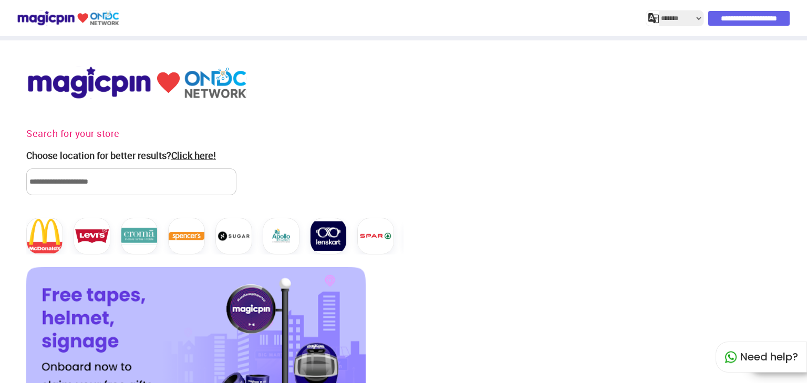
select select "*******"
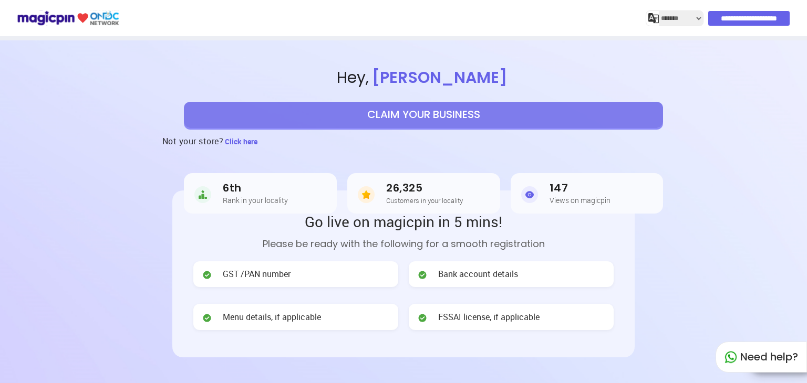
click at [431, 276] on span at bounding box center [424, 275] width 15 height 14
click at [444, 276] on span "Bank account details" at bounding box center [478, 274] width 80 height 12
click at [422, 279] on img at bounding box center [422, 275] width 11 height 11
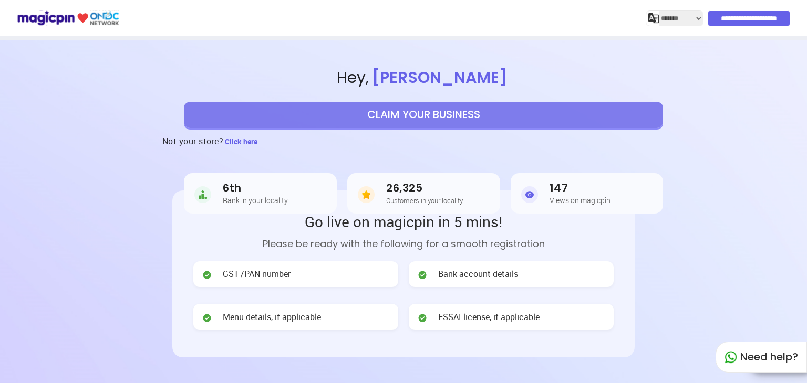
click at [660, 251] on header "**********" at bounding box center [403, 263] width 807 height 446
click at [501, 277] on span "Bank account details" at bounding box center [478, 274] width 80 height 12
click at [674, 287] on header "**********" at bounding box center [403, 263] width 807 height 446
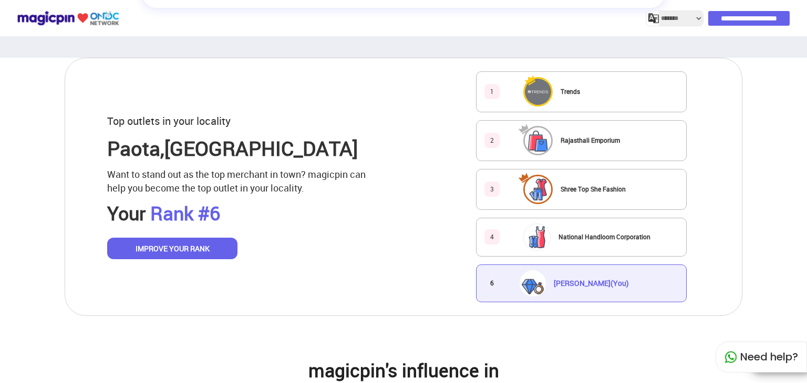
scroll to position [609, 0]
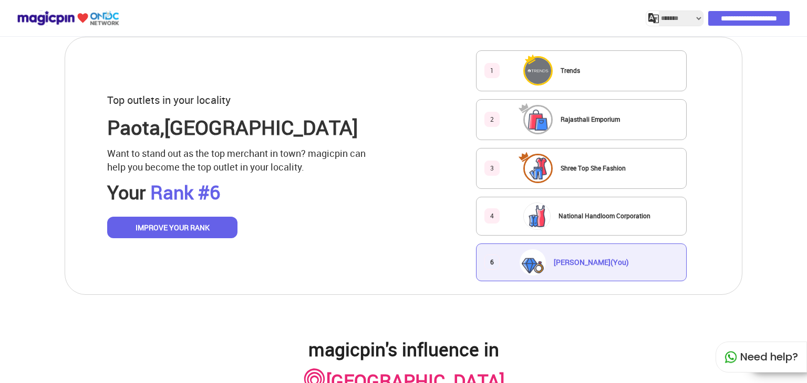
click at [499, 260] on div "6 [PERSON_NAME] (You)" at bounding box center [581, 263] width 211 height 38
drag, startPoint x: 499, startPoint y: 260, endPoint x: 505, endPoint y: 259, distance: 6.5
click at [505, 259] on div "6 [PERSON_NAME] (You)" at bounding box center [581, 263] width 211 height 38
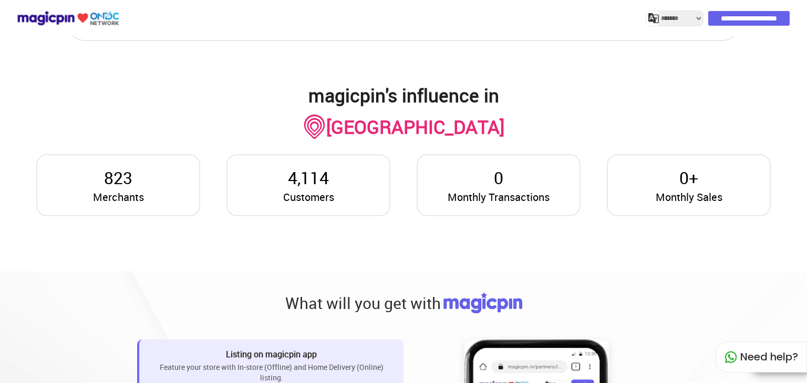
scroll to position [903, 0]
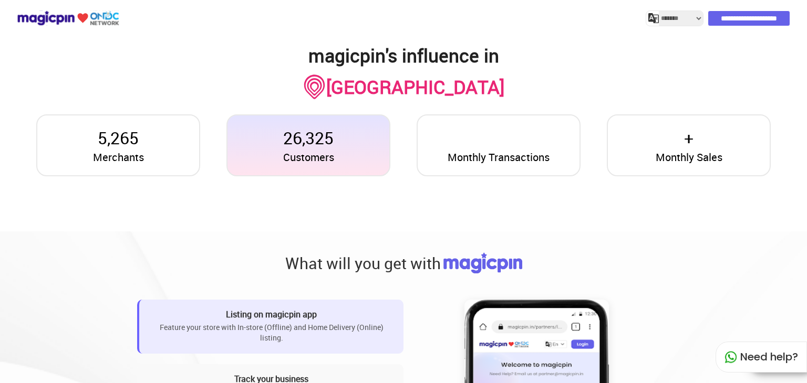
click at [331, 154] on span "Customers" at bounding box center [308, 157] width 51 height 15
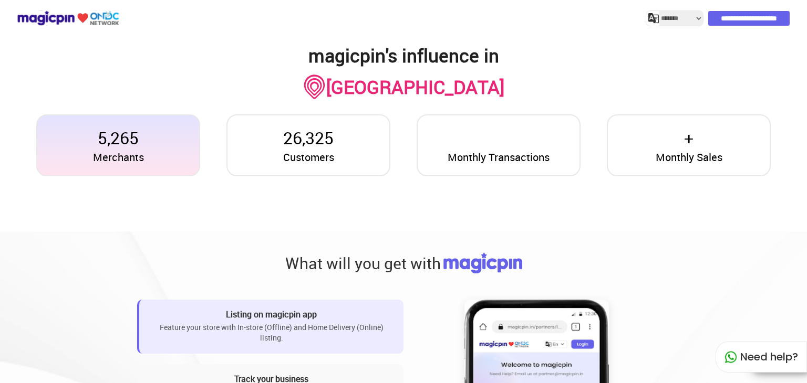
click at [143, 161] on div "Merchants 5,265" at bounding box center [118, 145] width 164 height 62
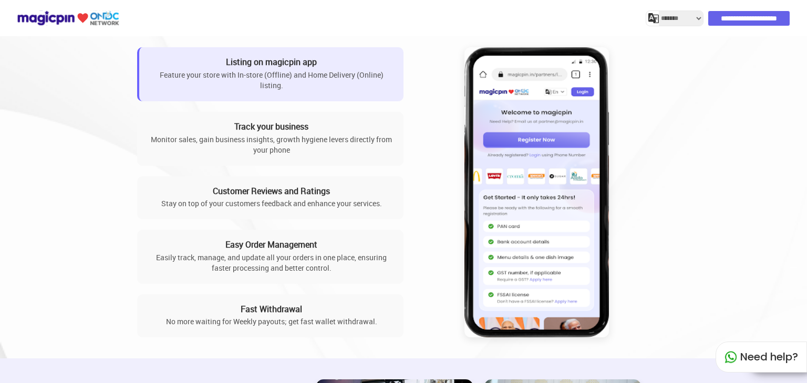
scroll to position [821, 0]
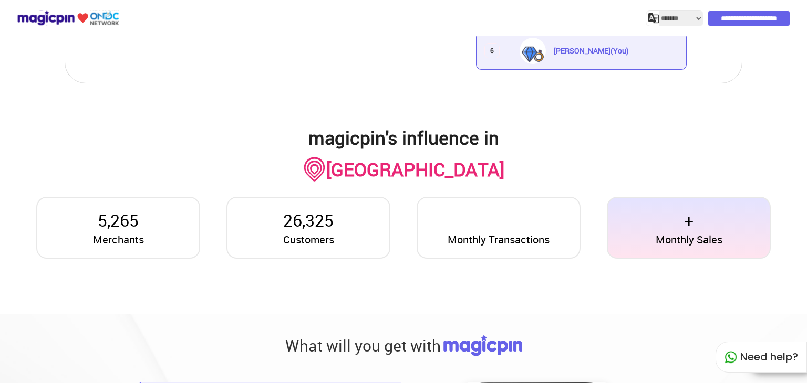
click at [686, 225] on span "+" at bounding box center [688, 220] width 9 height 24
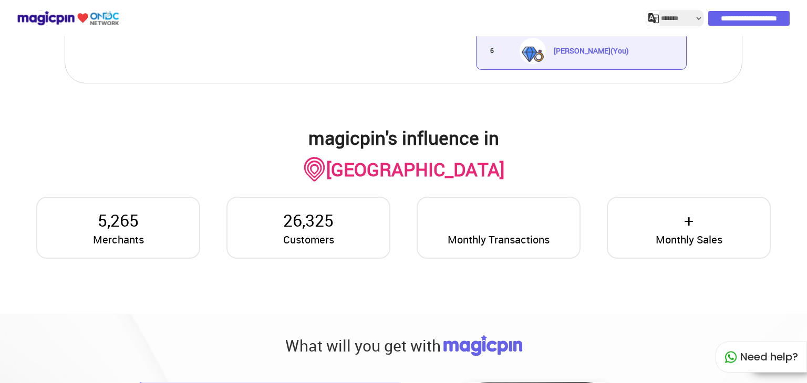
click at [685, 126] on section "magicpin's influence in [GEOGRAPHIC_DATA] Merchants 5,265 Customers 26,325 Mont…" at bounding box center [403, 198] width 807 height 231
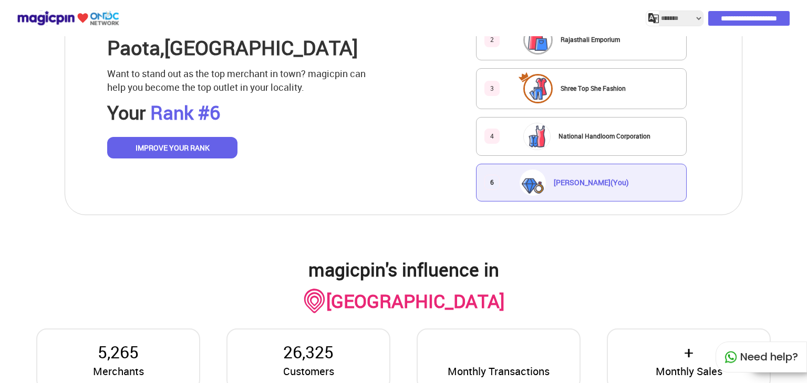
scroll to position [632, 0]
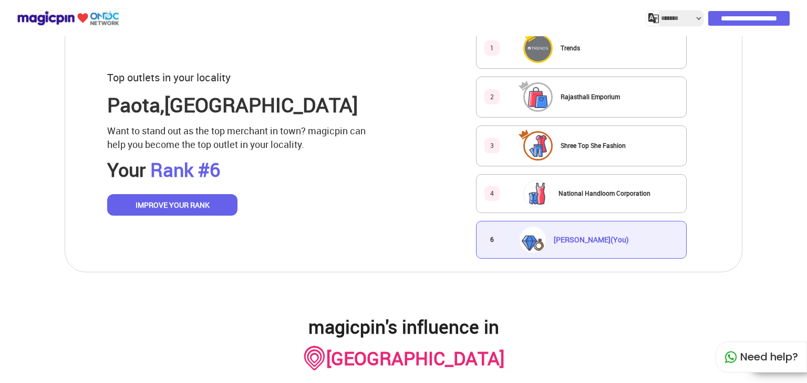
click at [629, 245] on span "[PERSON_NAME] (You)" at bounding box center [590, 240] width 75 height 10
click at [629, 235] on div "[PERSON_NAME] (You)" at bounding box center [590, 240] width 75 height 11
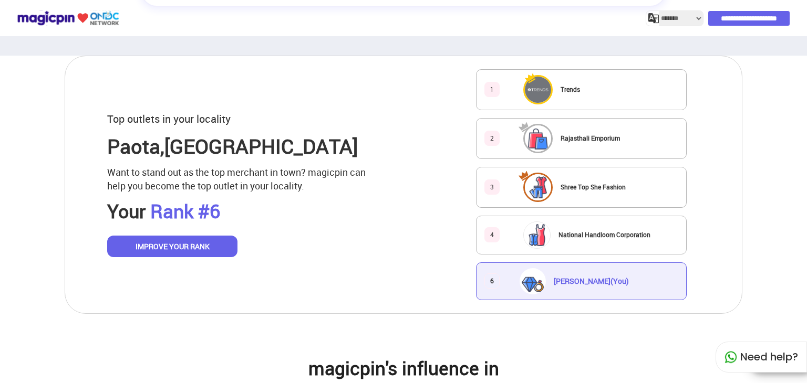
scroll to position [590, 0]
click at [203, 245] on button "IMPROVE YOUR RANK" at bounding box center [172, 247] width 130 height 22
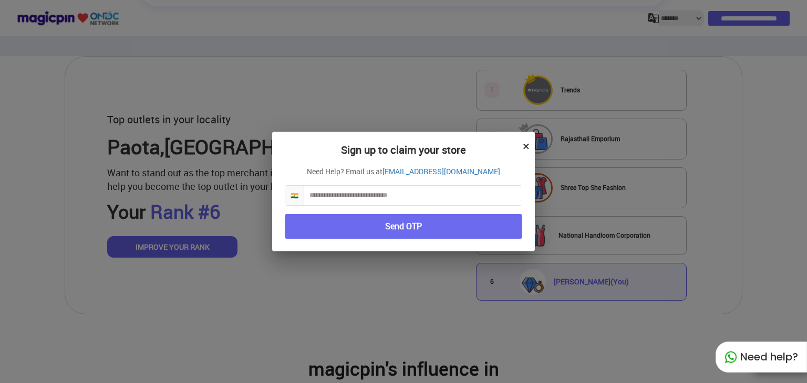
click at [526, 145] on button "×" at bounding box center [525, 146] width 7 height 18
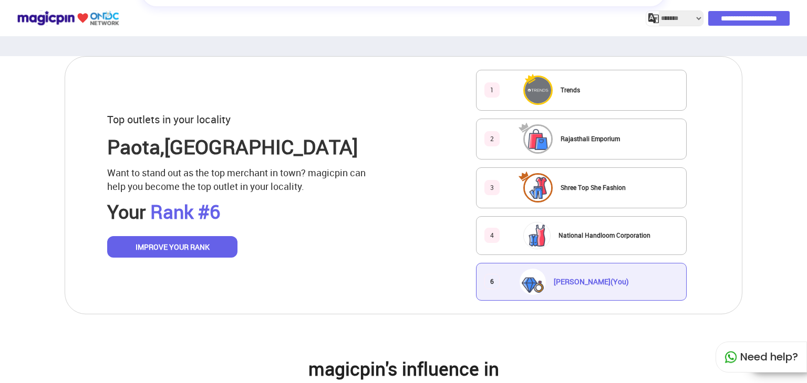
click at [747, 139] on div "Top outlets in your locality [GEOGRAPHIC_DATA] , [GEOGRAPHIC_DATA] Want to stan…" at bounding box center [403, 185] width 807 height 258
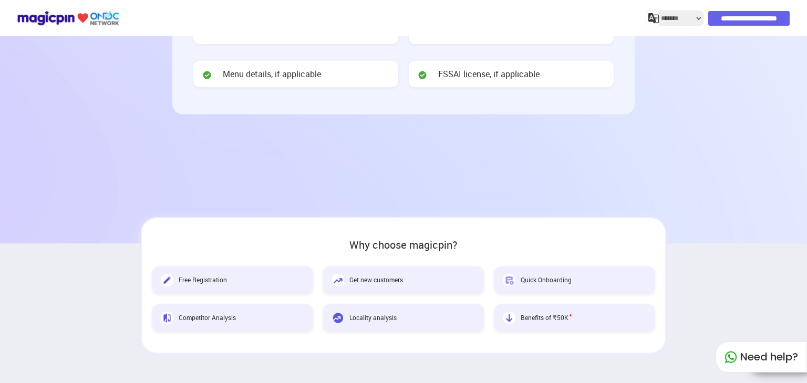
scroll to position [0, 0]
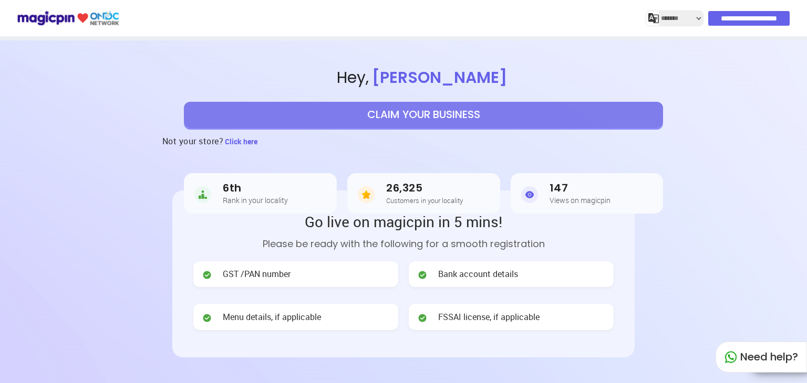
click at [257, 196] on h5 "Rank in your locality" at bounding box center [255, 200] width 65 height 8
click at [349, 160] on div "6th Rank in your locality 26,325 Customers in your locality 147 Views on magicp…" at bounding box center [423, 193] width 479 height 78
click at [428, 277] on span at bounding box center [424, 275] width 15 height 14
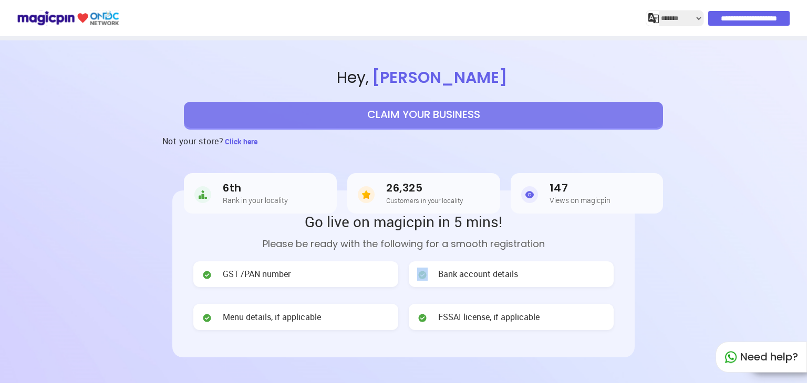
click at [428, 277] on span at bounding box center [424, 275] width 15 height 14
click at [428, 192] on h3 "26,325" at bounding box center [424, 188] width 77 height 12
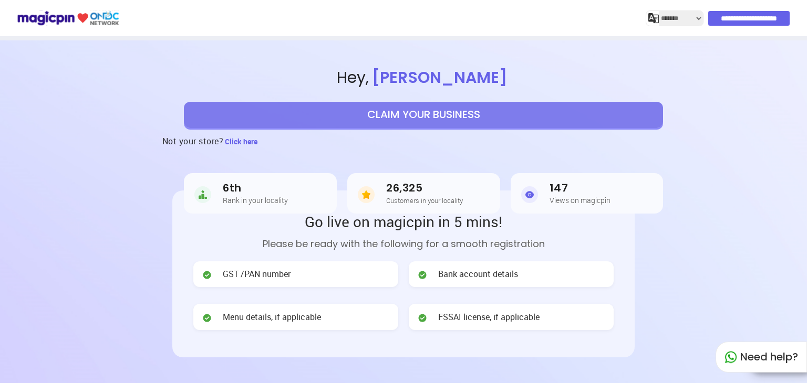
click at [428, 192] on h3 "26,325" at bounding box center [424, 188] width 77 height 12
click at [752, 353] on div "Need help?" at bounding box center [760, 357] width 91 height 31
